Goal: Navigation & Orientation: Find specific page/section

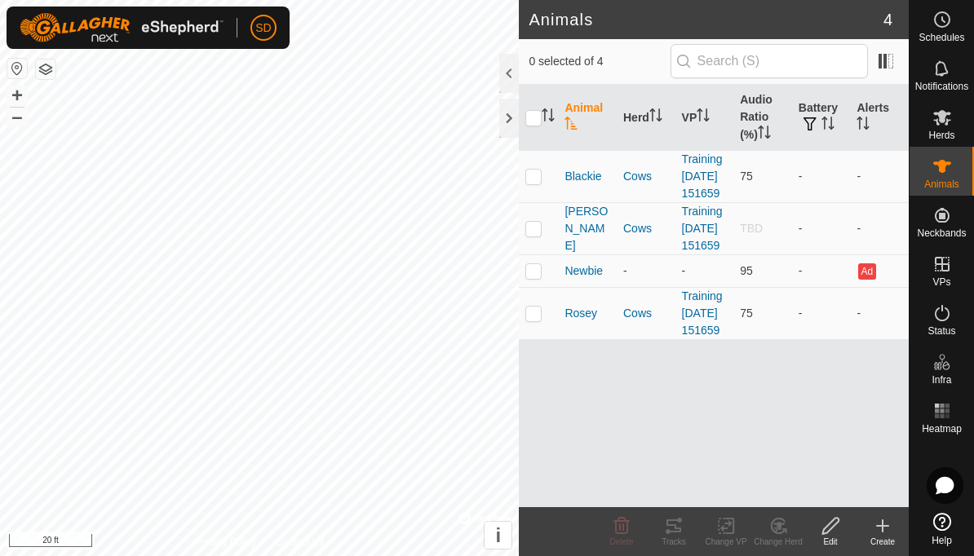
click at [943, 75] on icon at bounding box center [941, 67] width 13 height 15
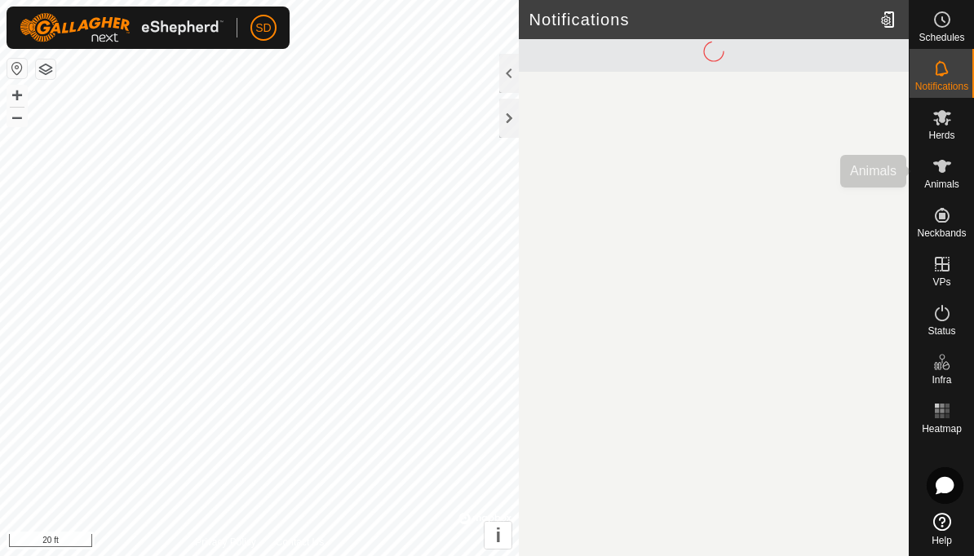
click at [952, 173] on es-animals-svg-icon at bounding box center [941, 166] width 29 height 26
